Goal: Navigation & Orientation: Find specific page/section

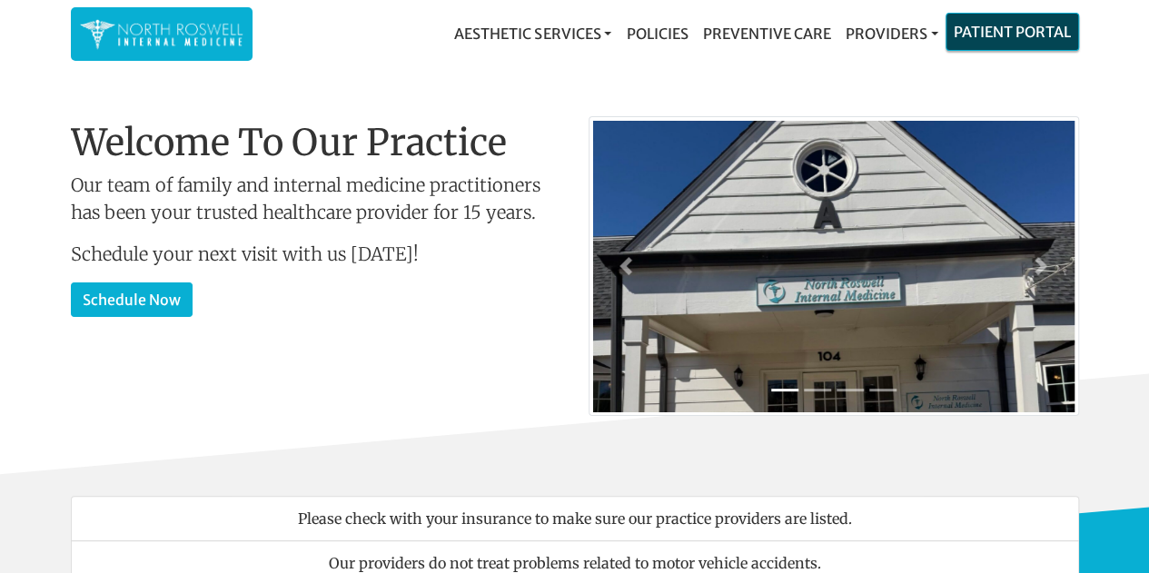
click at [975, 31] on link "Patient Portal" at bounding box center [1012, 32] width 132 height 36
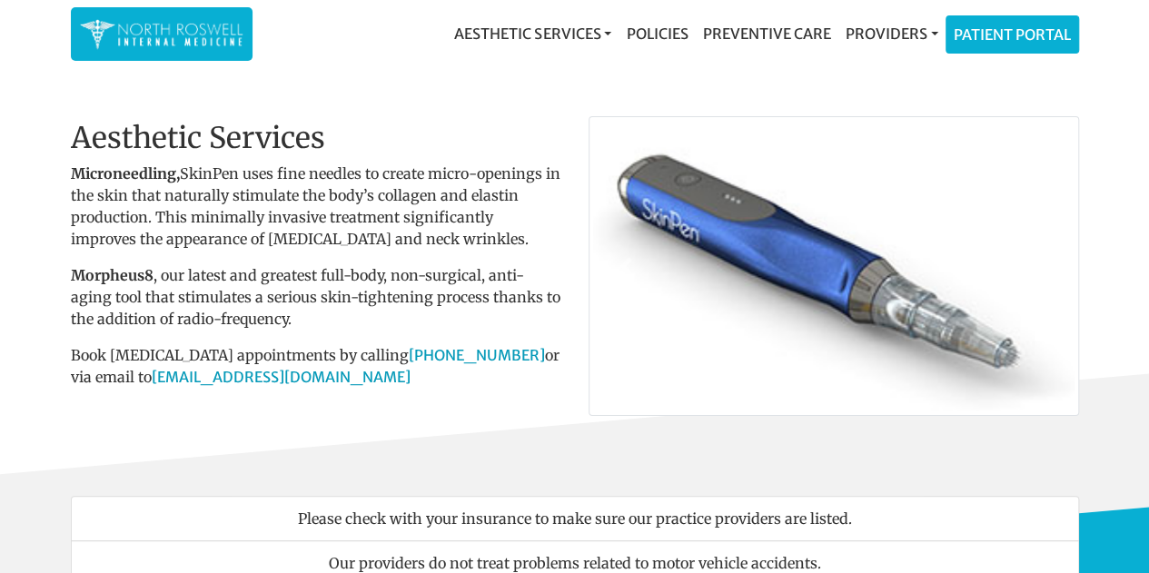
click at [719, 62] on nav "Aesthetic Services Events & Providers Morpheus8 Skin Pen Xeomin Policies Preven…" at bounding box center [575, 34] width 1008 height 68
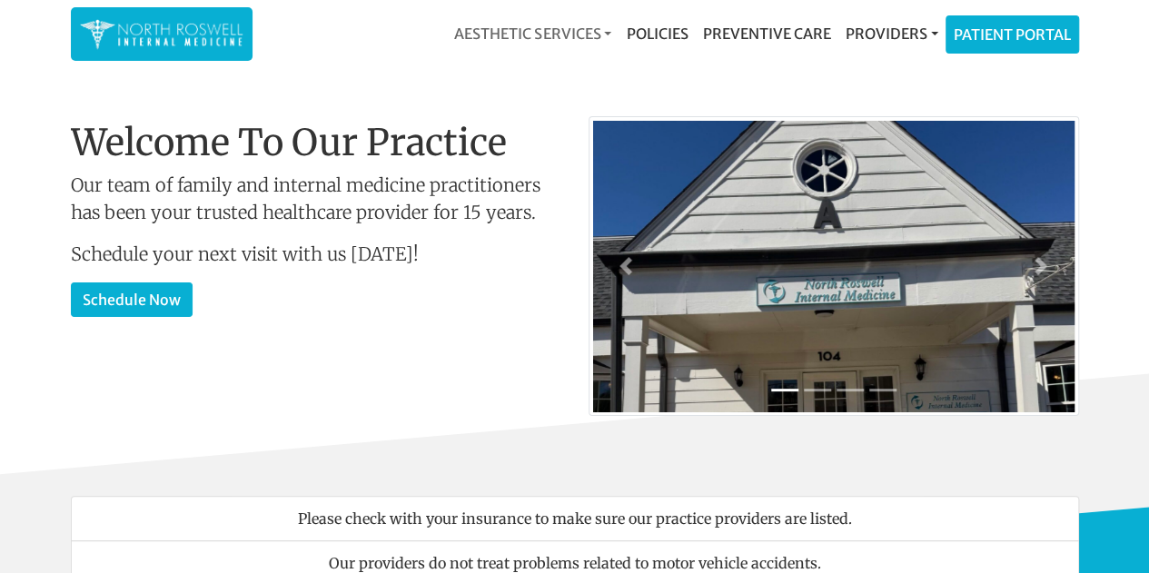
click at [500, 29] on link "Aesthetic Services" at bounding box center [533, 33] width 172 height 36
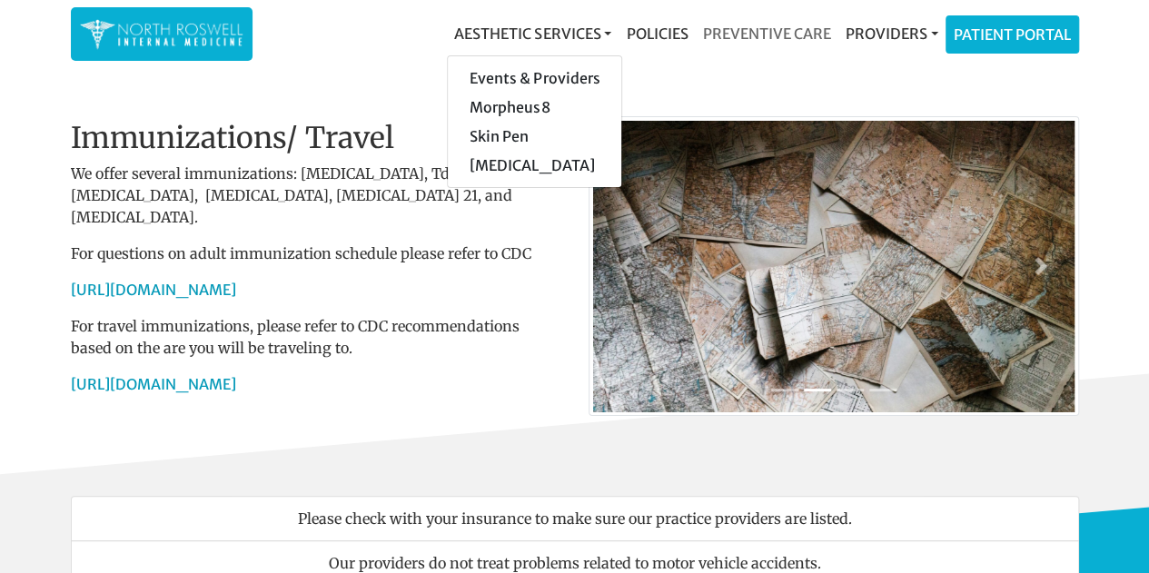
click at [786, 34] on link "Preventive Care" at bounding box center [766, 33] width 143 height 36
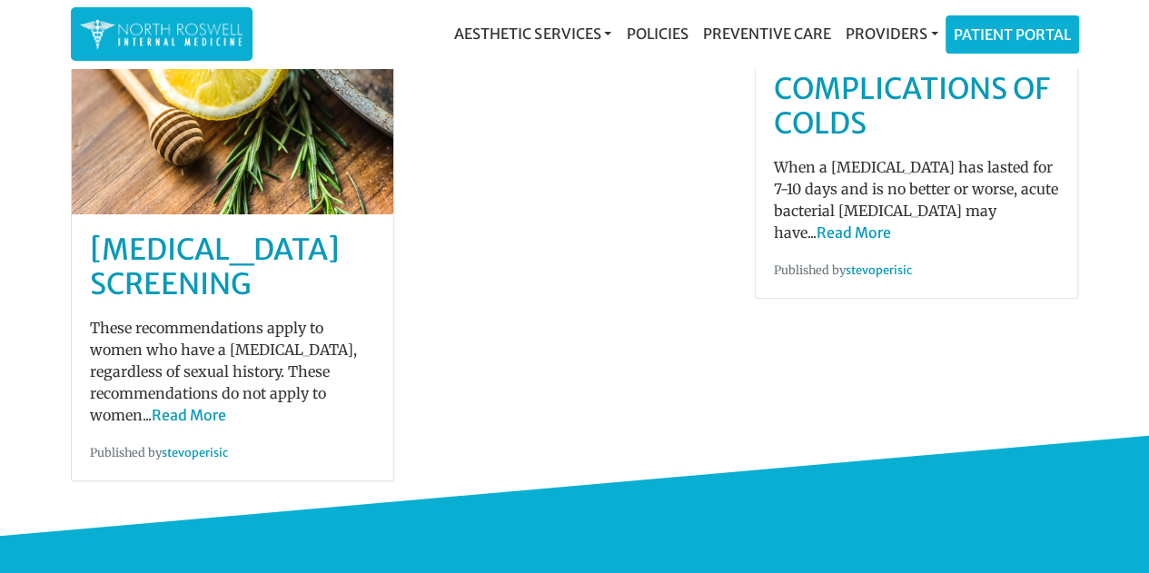
scroll to position [681, 0]
